Goal: Navigation & Orientation: Find specific page/section

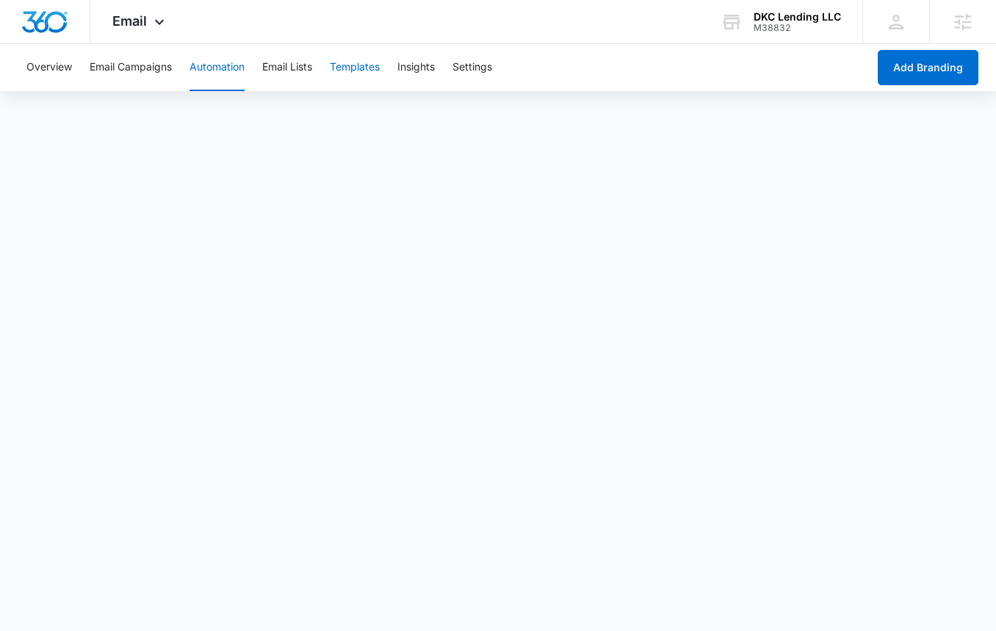
click at [351, 51] on button "Templates" at bounding box center [355, 67] width 50 height 47
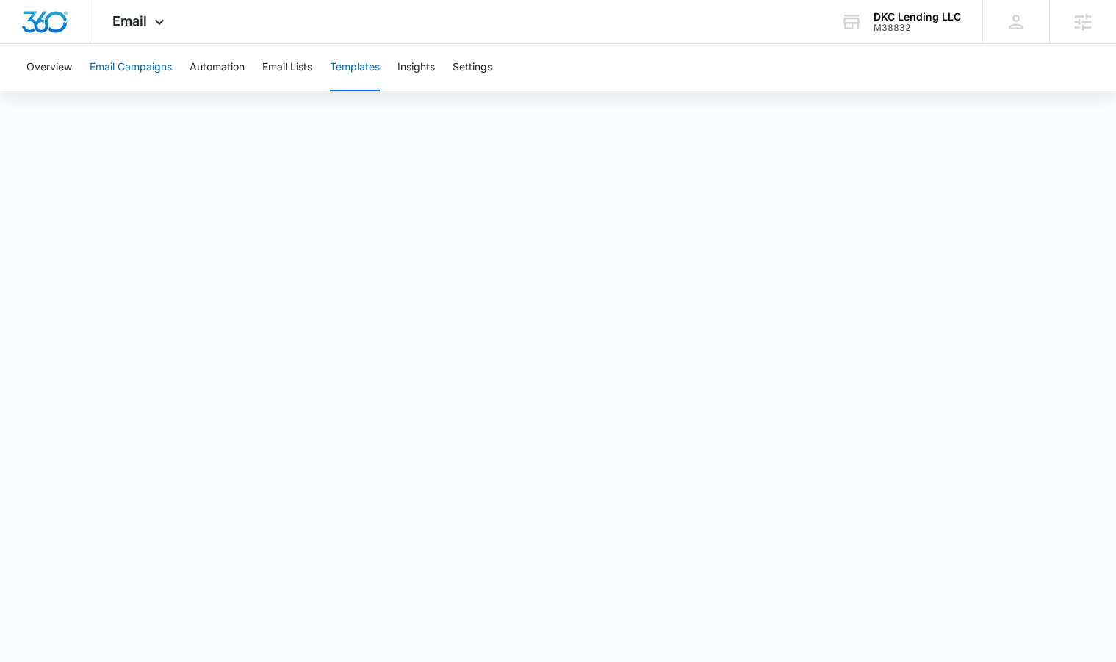
click at [140, 62] on button "Email Campaigns" at bounding box center [131, 67] width 82 height 47
click at [377, 66] on button "Templates" at bounding box center [355, 67] width 50 height 47
click at [140, 69] on button "Email Campaigns" at bounding box center [131, 67] width 82 height 47
click at [344, 69] on button "Templates" at bounding box center [355, 67] width 50 height 47
click at [147, 76] on button "Email Campaigns" at bounding box center [131, 67] width 82 height 47
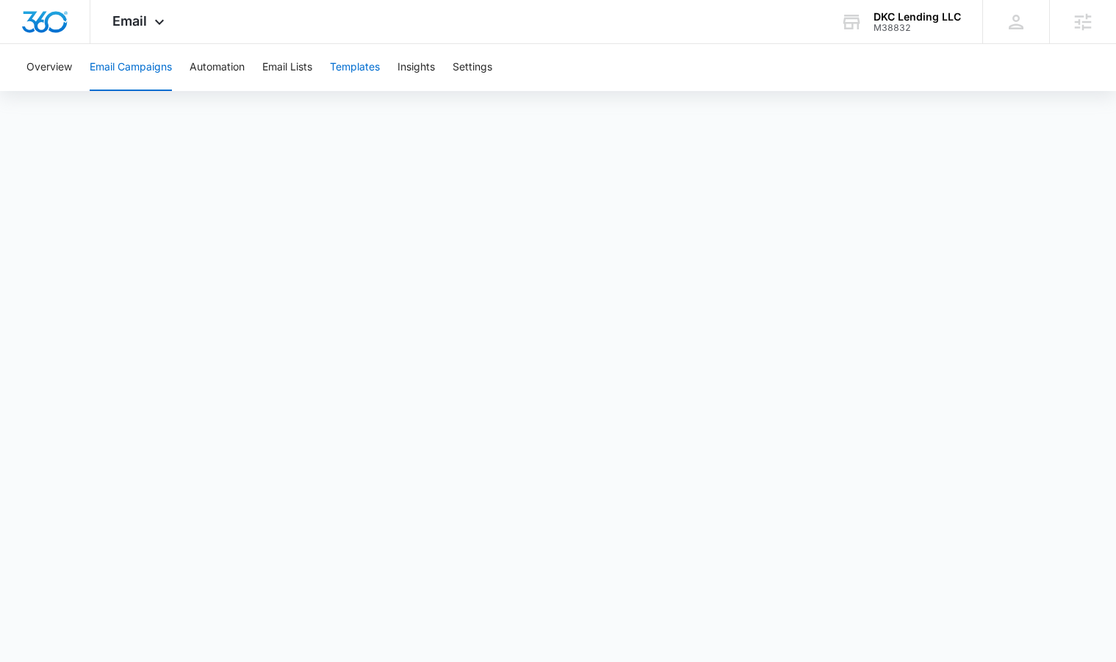
click at [370, 70] on button "Templates" at bounding box center [355, 67] width 50 height 47
click at [158, 68] on button "Email Campaigns" at bounding box center [131, 67] width 82 height 47
click at [209, 71] on button "Automation" at bounding box center [216, 67] width 55 height 47
click at [344, 74] on button "Templates" at bounding box center [355, 67] width 50 height 47
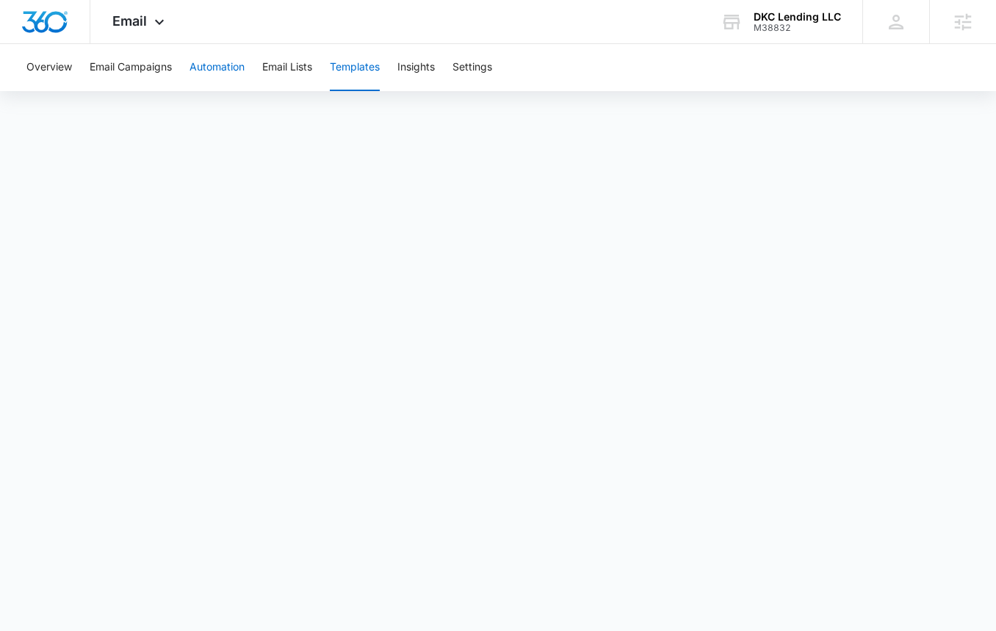
click at [217, 68] on button "Automation" at bounding box center [216, 67] width 55 height 47
